Goal: Task Accomplishment & Management: Manage account settings

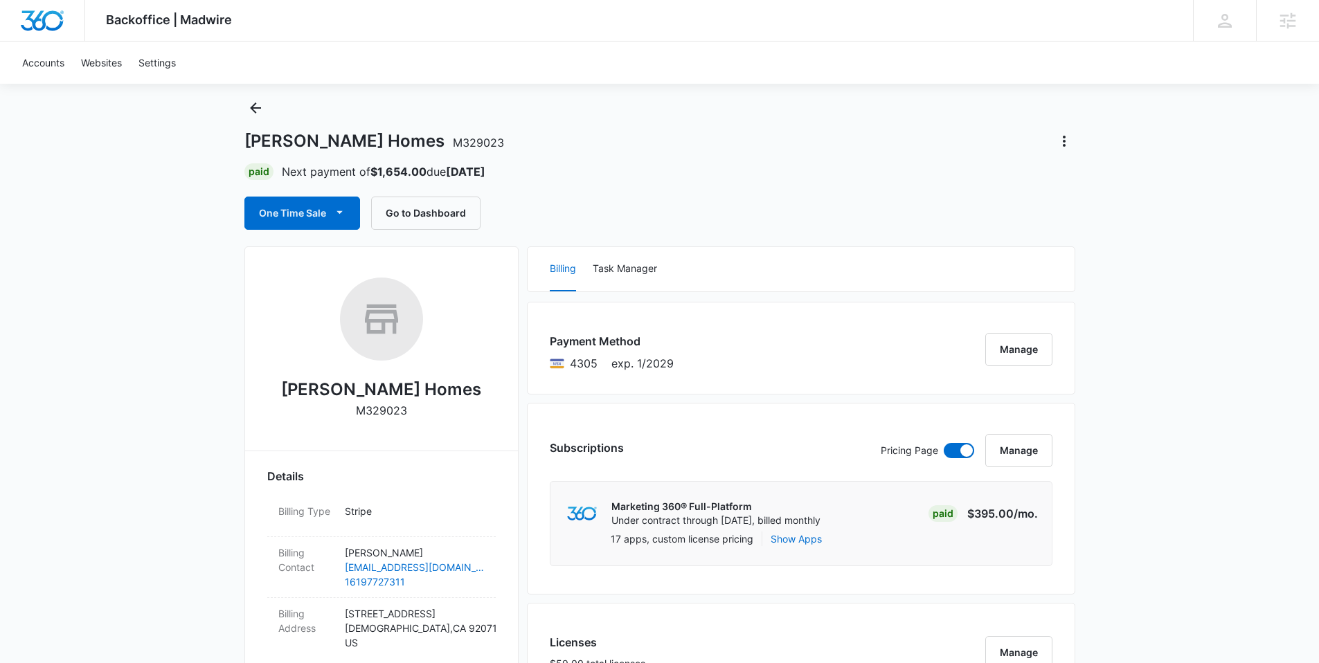
scroll to position [109, 0]
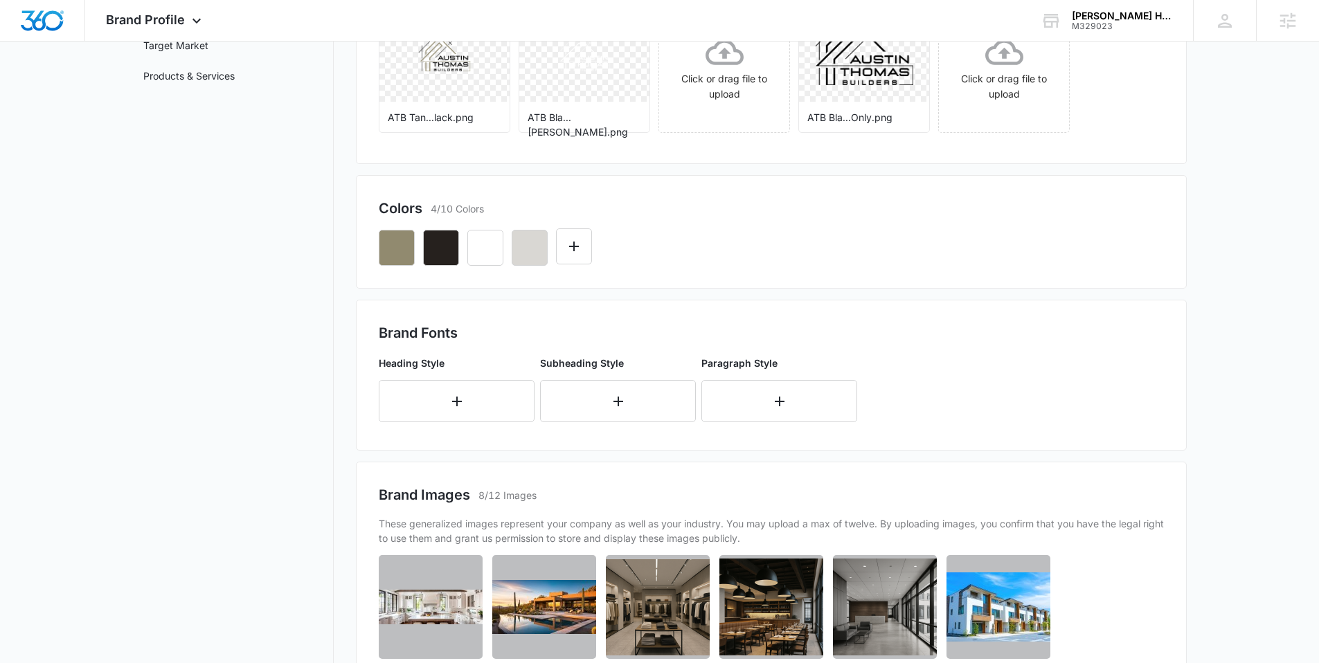
scroll to position [526, 0]
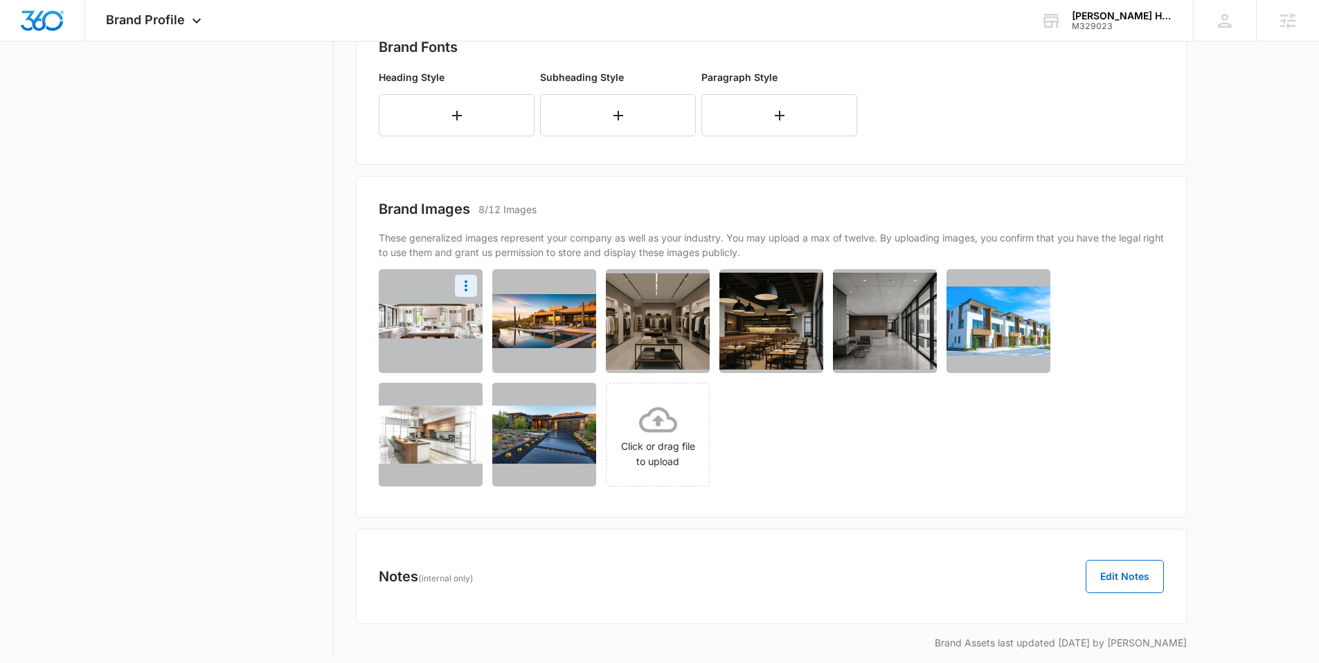
click at [441, 334] on img at bounding box center [431, 321] width 104 height 35
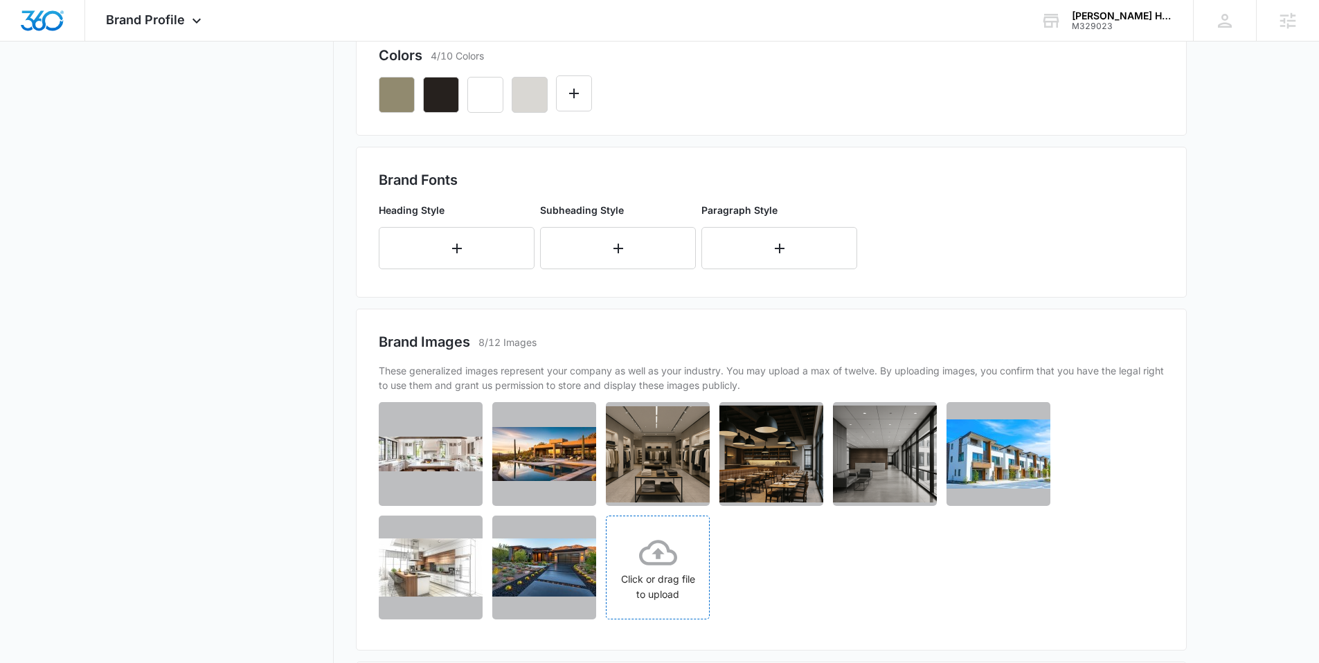
scroll to position [384, 0]
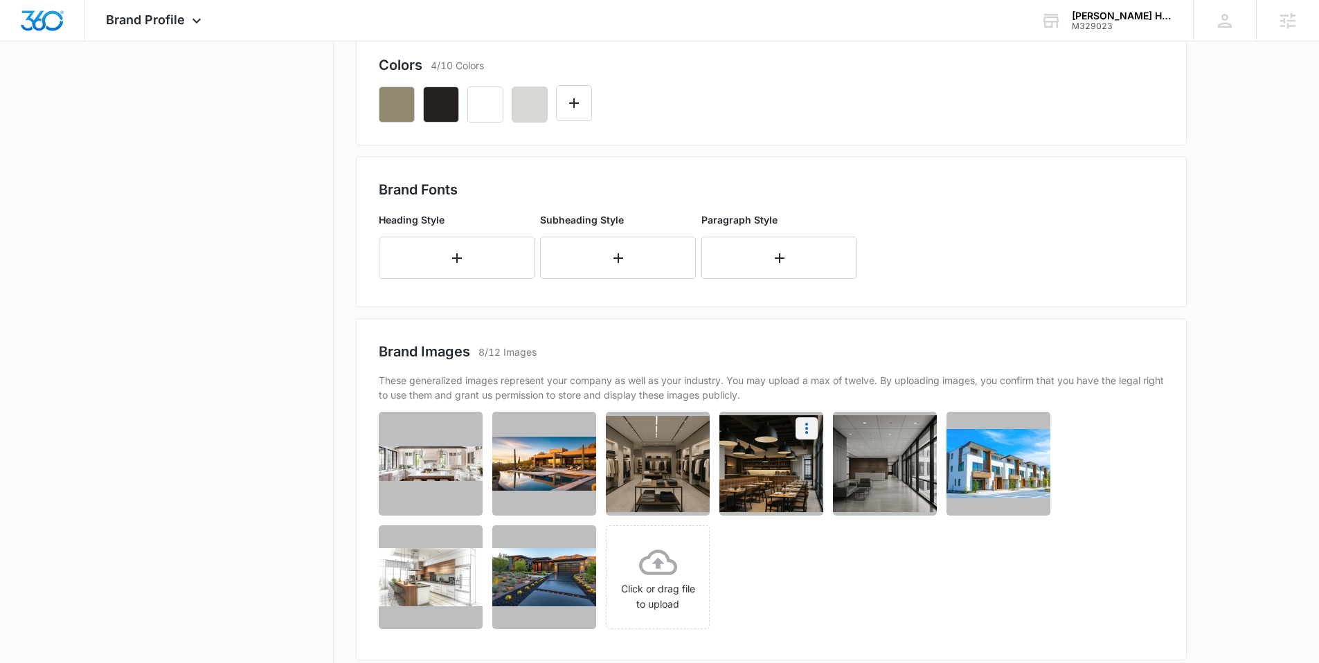
click at [808, 437] on button "More" at bounding box center [807, 429] width 22 height 22
click at [1291, 490] on main "Brand Profile Getting Started Overview Brand Assets Objectives Platform Profile…" at bounding box center [659, 260] width 1319 height 1117
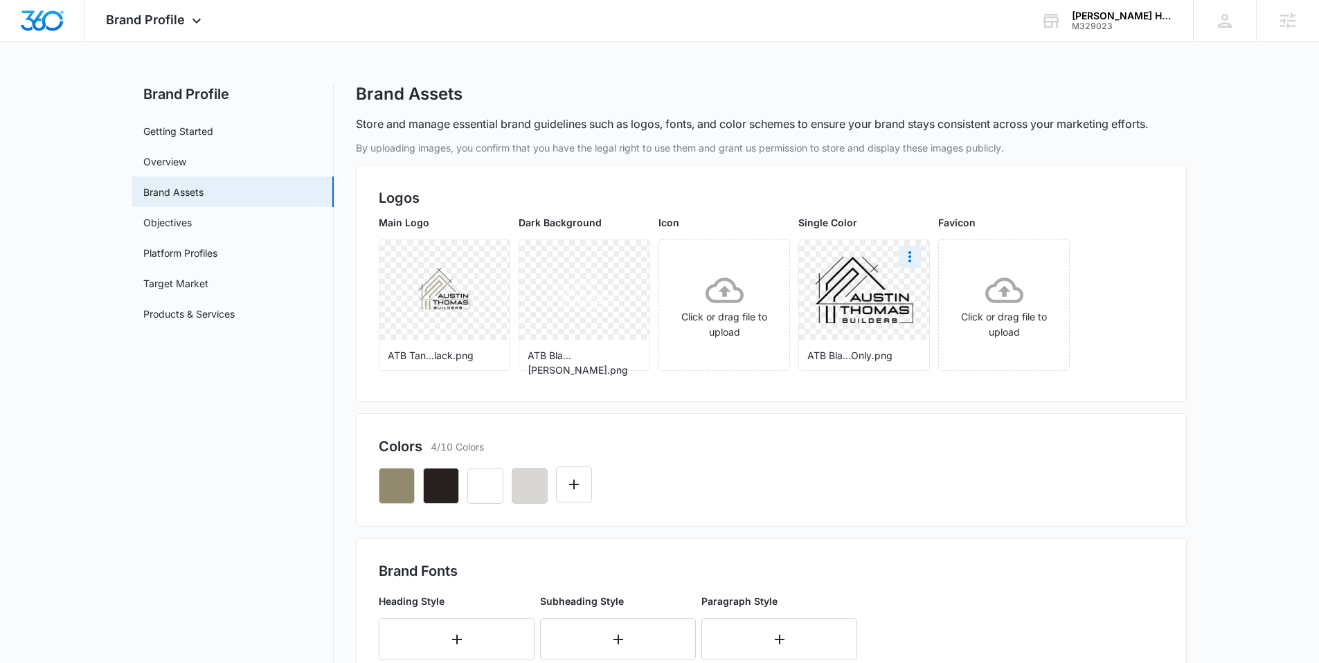
scroll to position [0, 0]
